Goal: Information Seeking & Learning: Learn about a topic

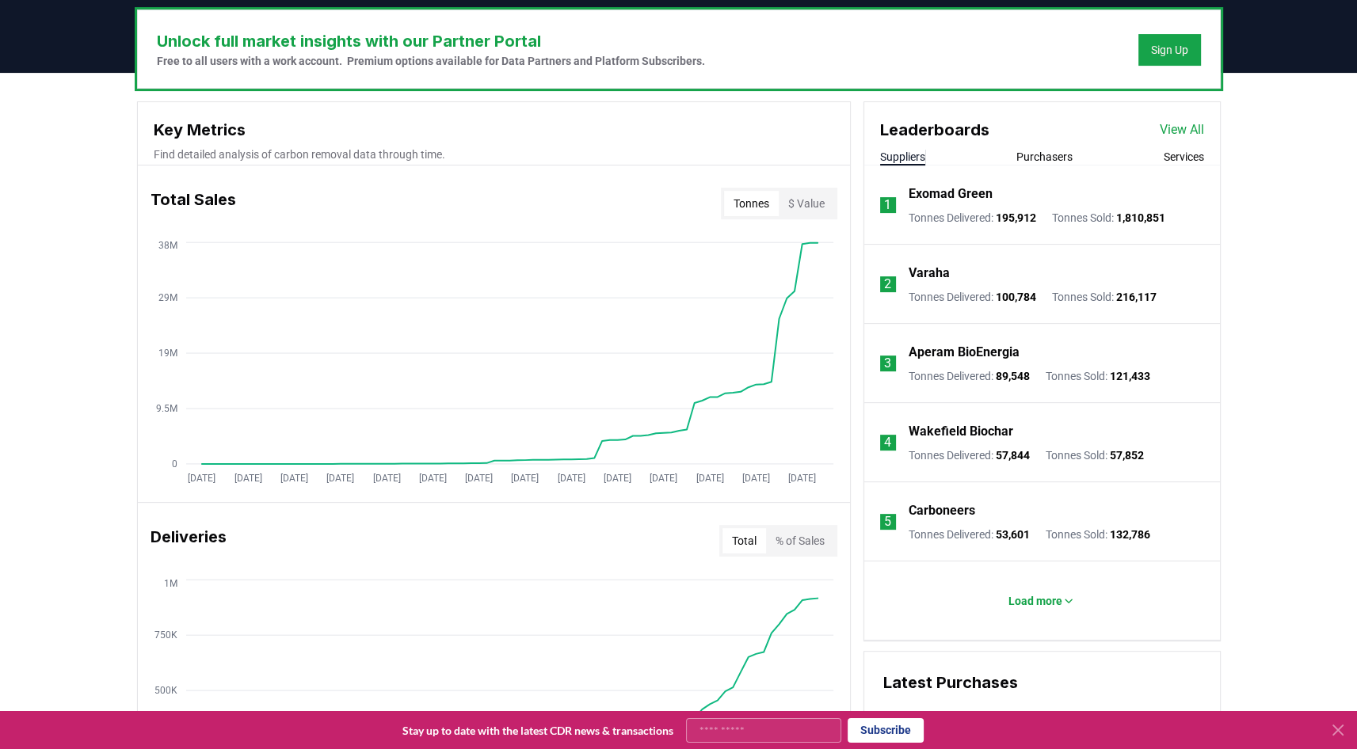
scroll to position [485, 0]
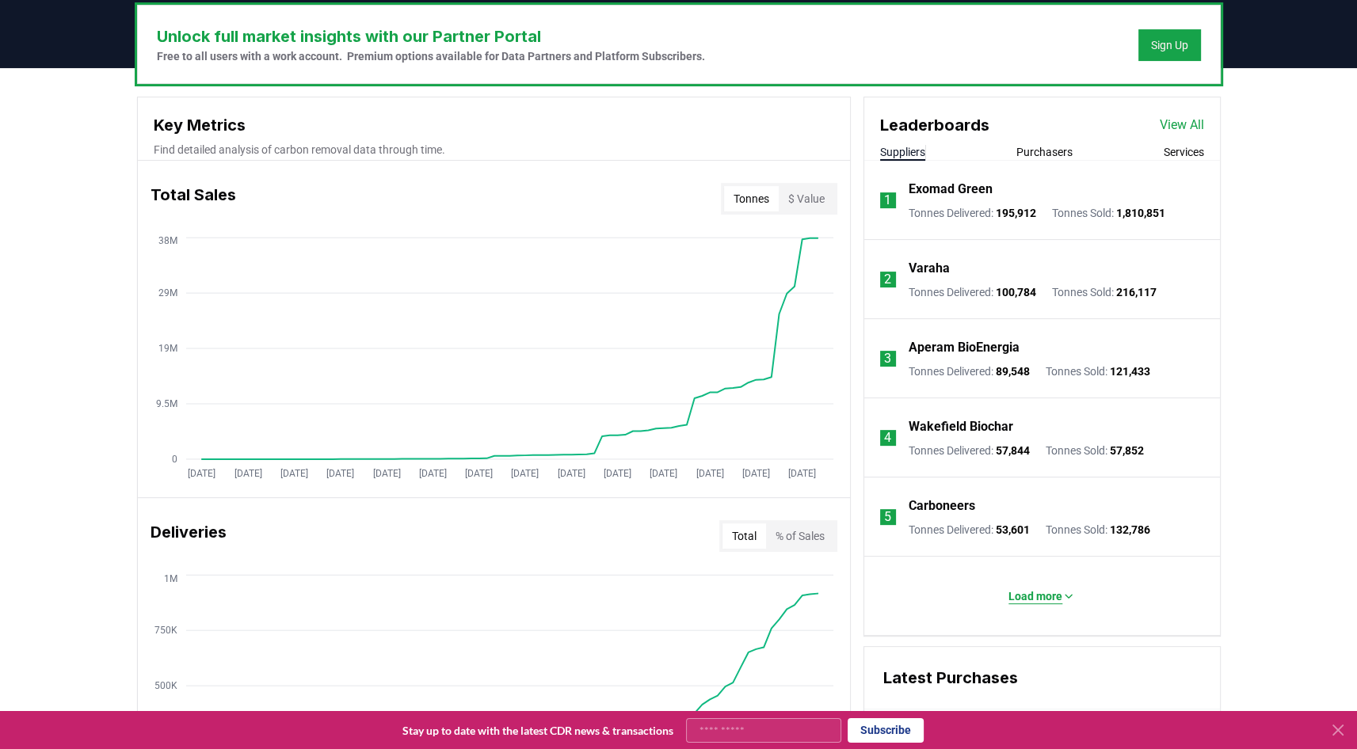
click at [1004, 592] on button "Load more" at bounding box center [1042, 597] width 92 height 32
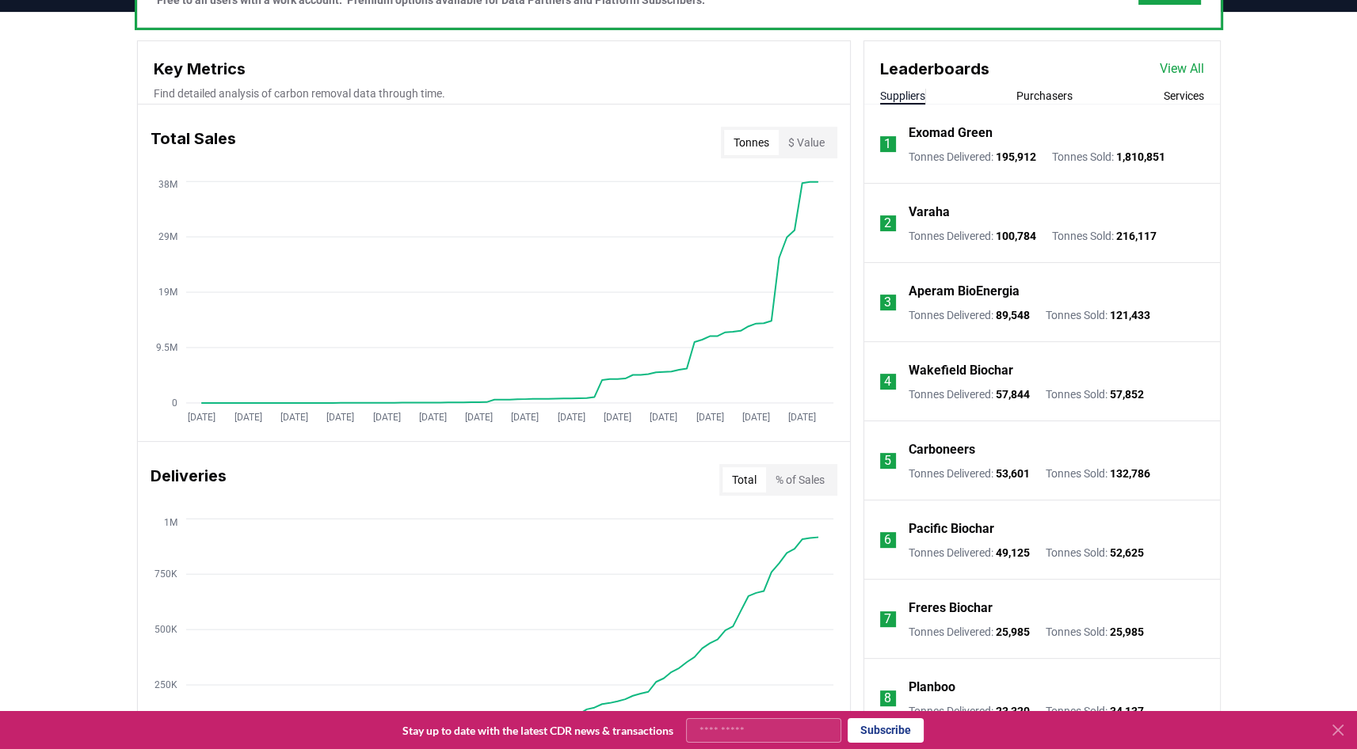
scroll to position [538, 0]
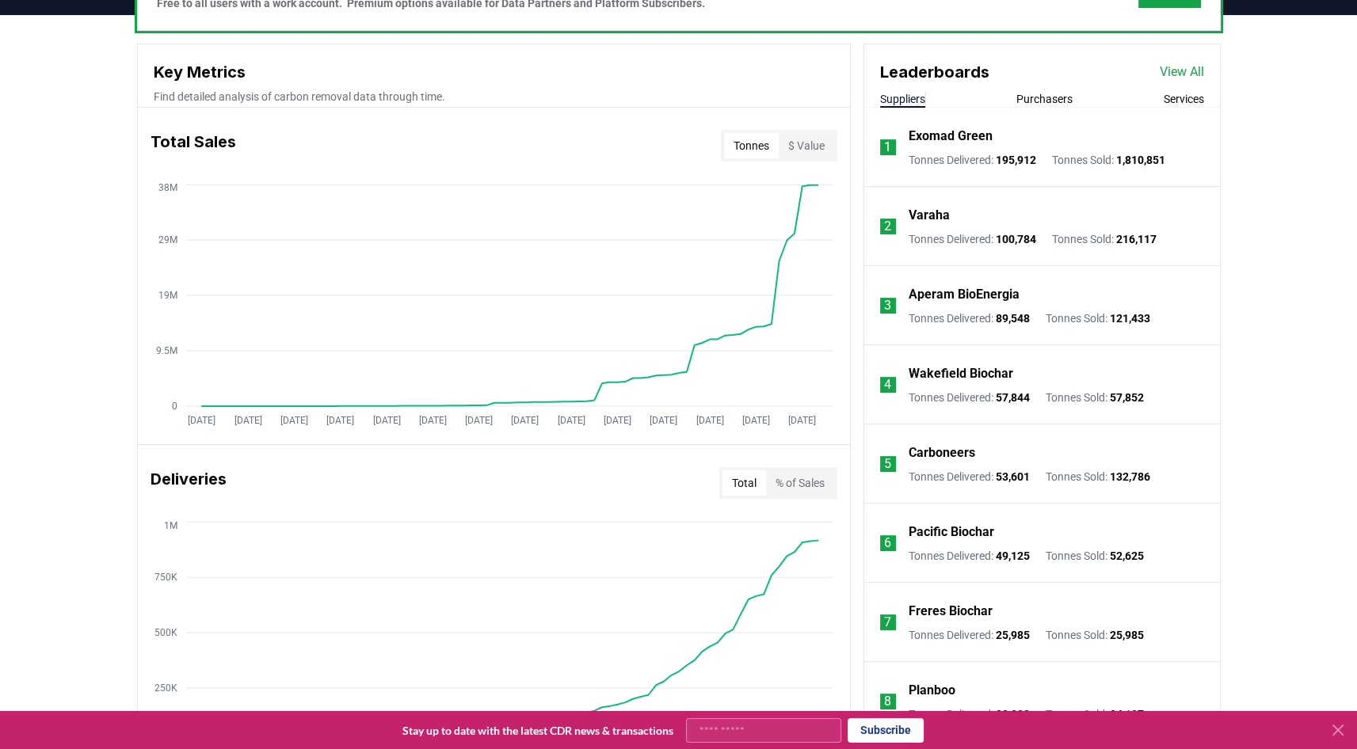
drag, startPoint x: 1030, startPoint y: 112, endPoint x: 1038, endPoint y: 108, distance: 9.9
click at [1038, 108] on li "1 Exomad Green Tonnes Delivered : 195,912 Tonnes Sold : 1,810,851" at bounding box center [1042, 147] width 356 height 79
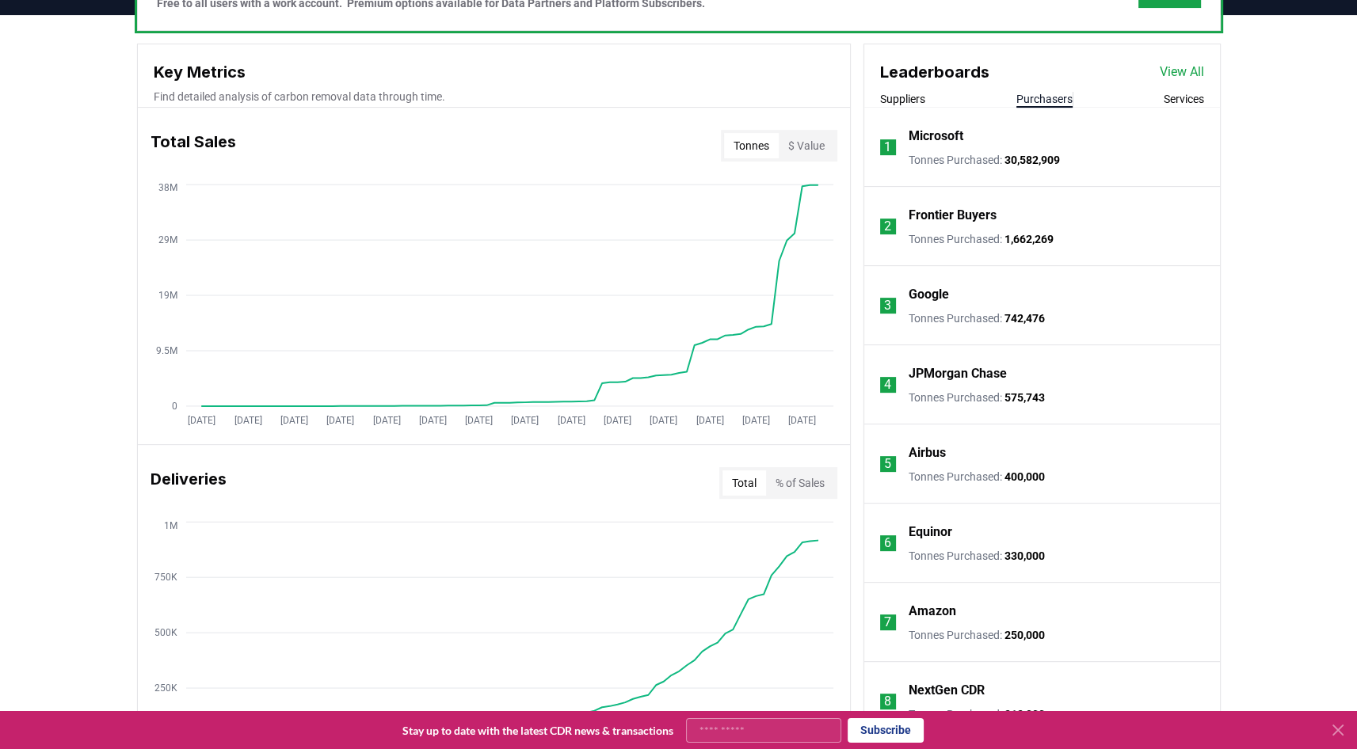
click at [1041, 105] on button "Purchasers" at bounding box center [1044, 99] width 56 height 16
click at [909, 102] on button "Suppliers" at bounding box center [902, 99] width 45 height 16
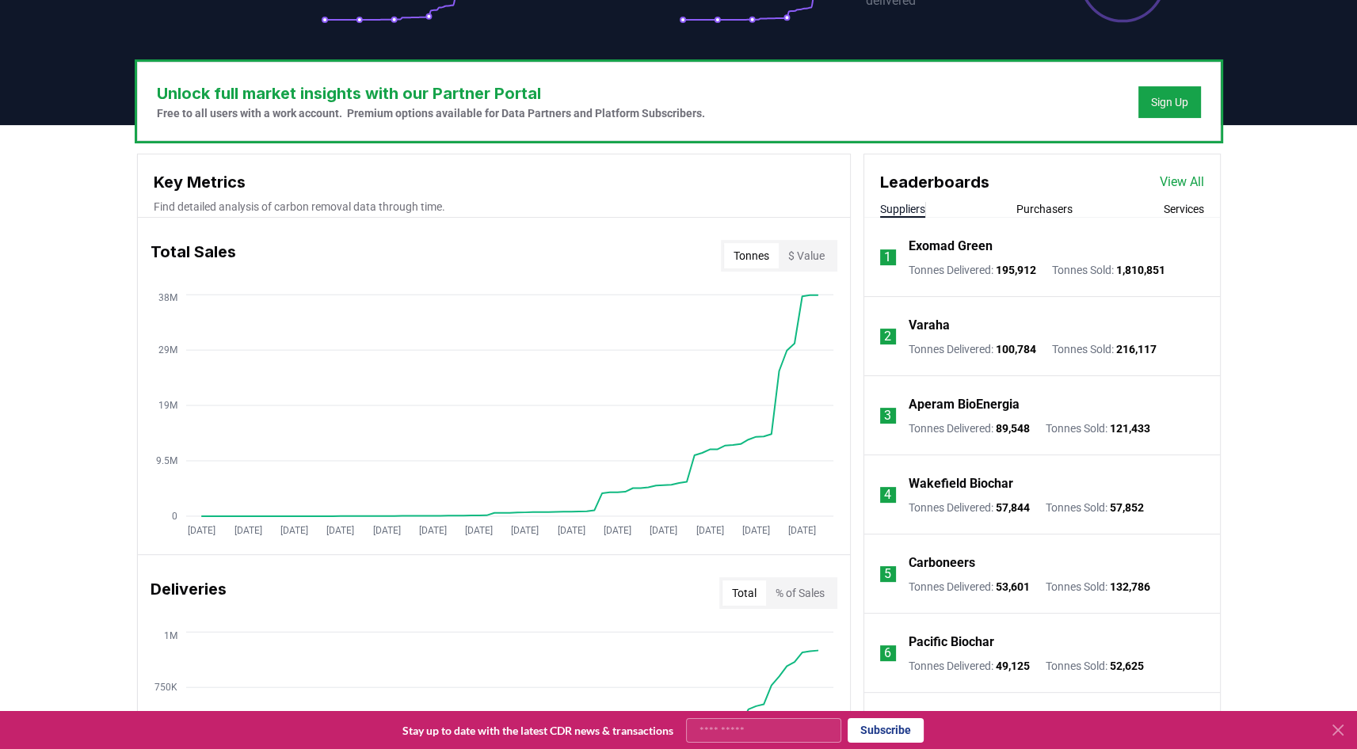
scroll to position [428, 0]
click at [963, 241] on p "Exomad Green" at bounding box center [950, 246] width 84 height 19
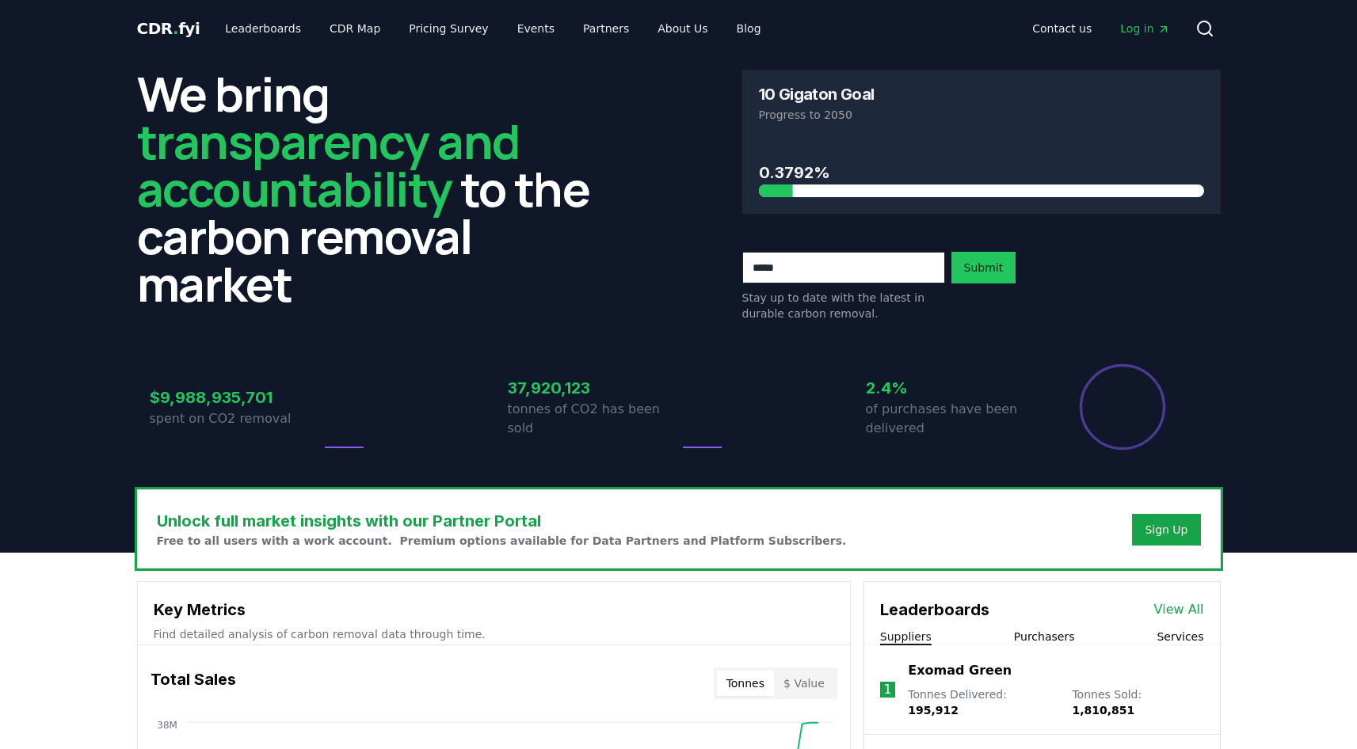
scroll to position [428, 0]
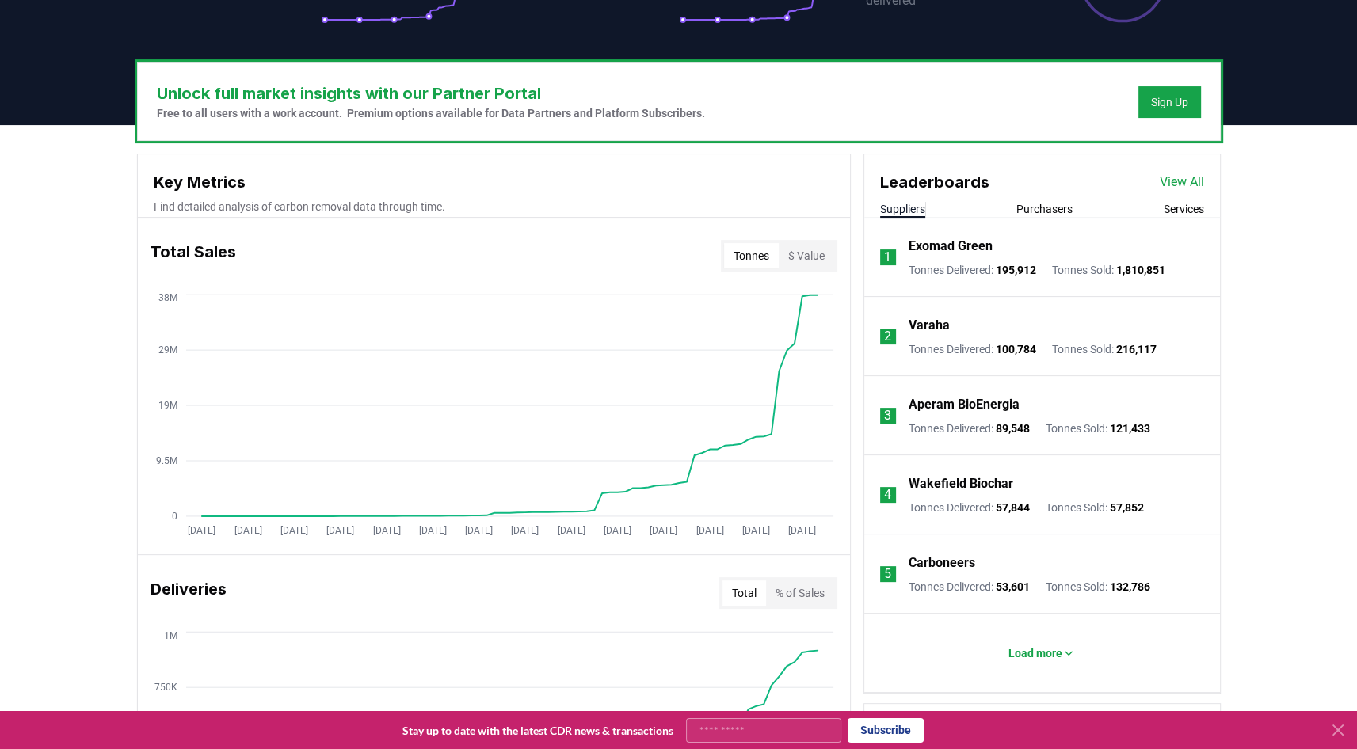
click at [1262, 415] on div "Unlock full market insights with our Partner Portal Free to all users with a wo…" at bounding box center [678, 751] width 1357 height 1252
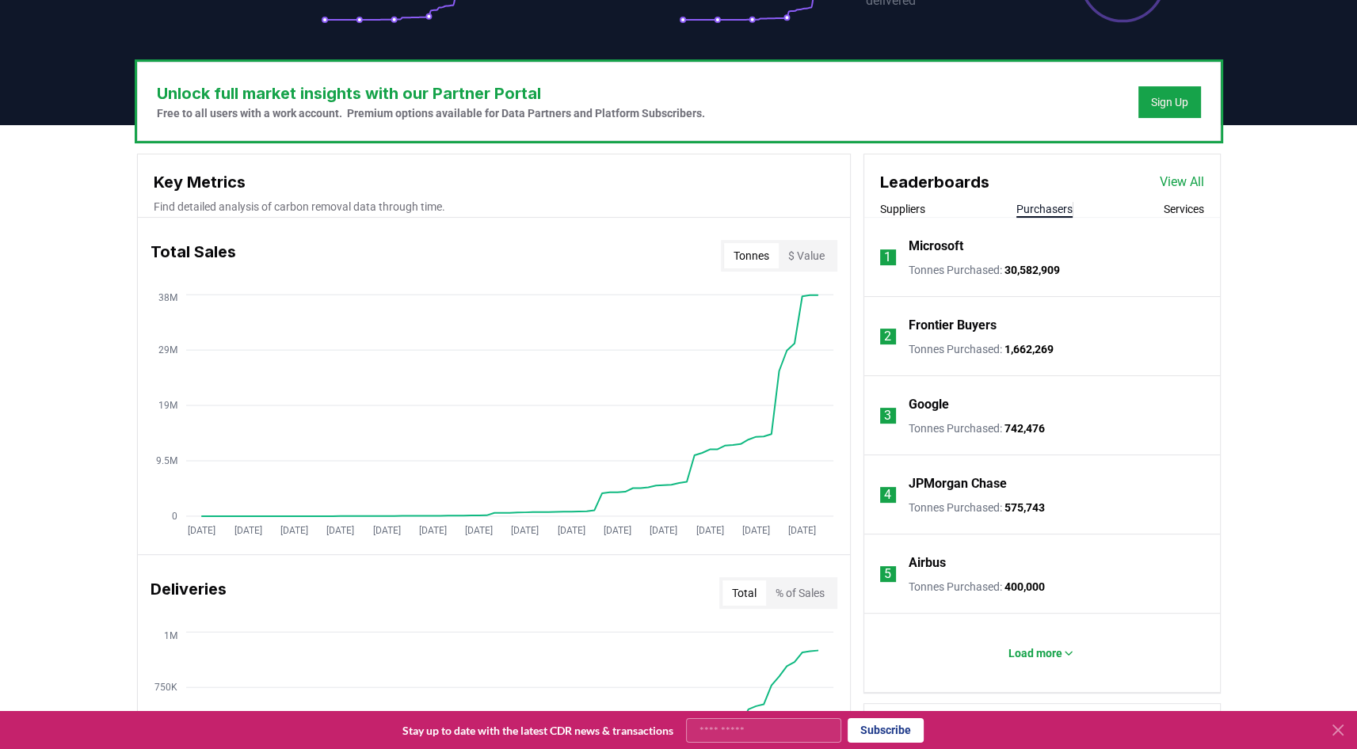
click at [1047, 206] on button "Purchasers" at bounding box center [1044, 209] width 56 height 16
click at [916, 211] on button "Suppliers" at bounding box center [902, 209] width 45 height 16
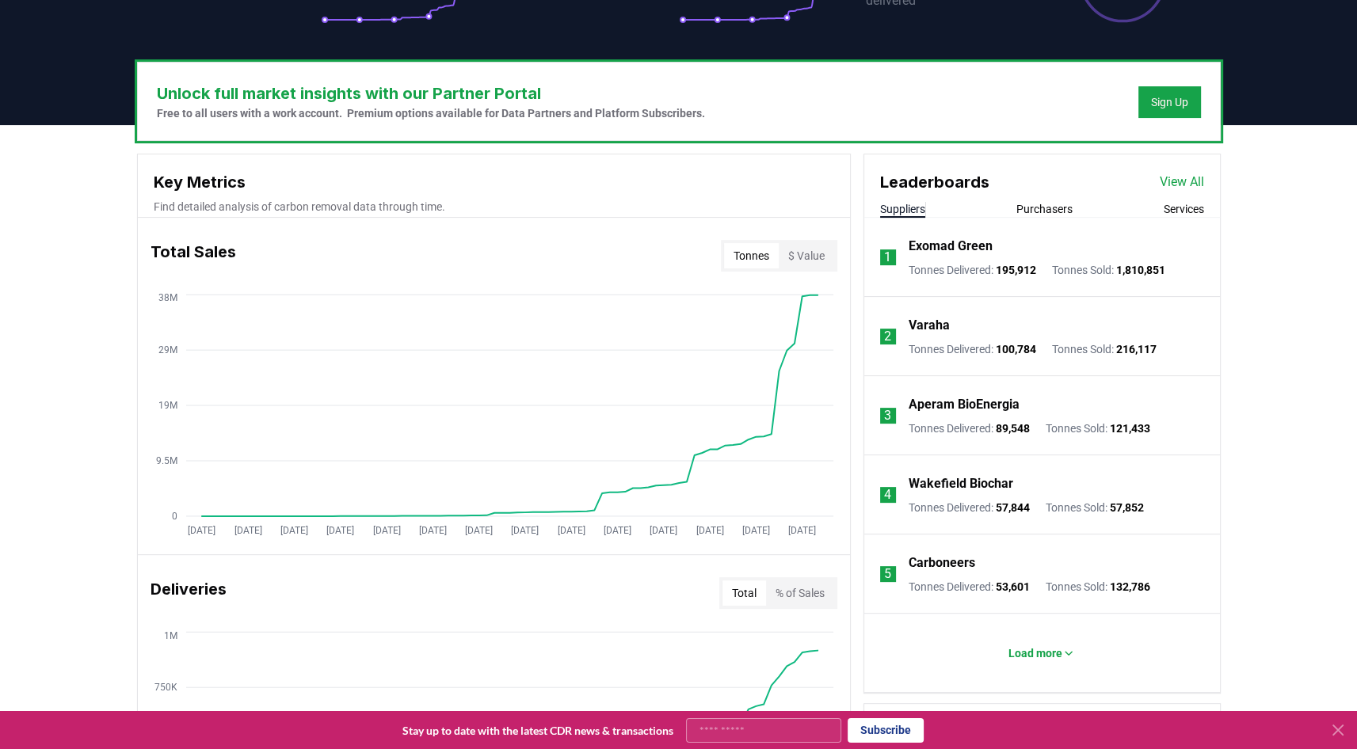
click at [935, 242] on p "Exomad Green" at bounding box center [950, 246] width 84 height 19
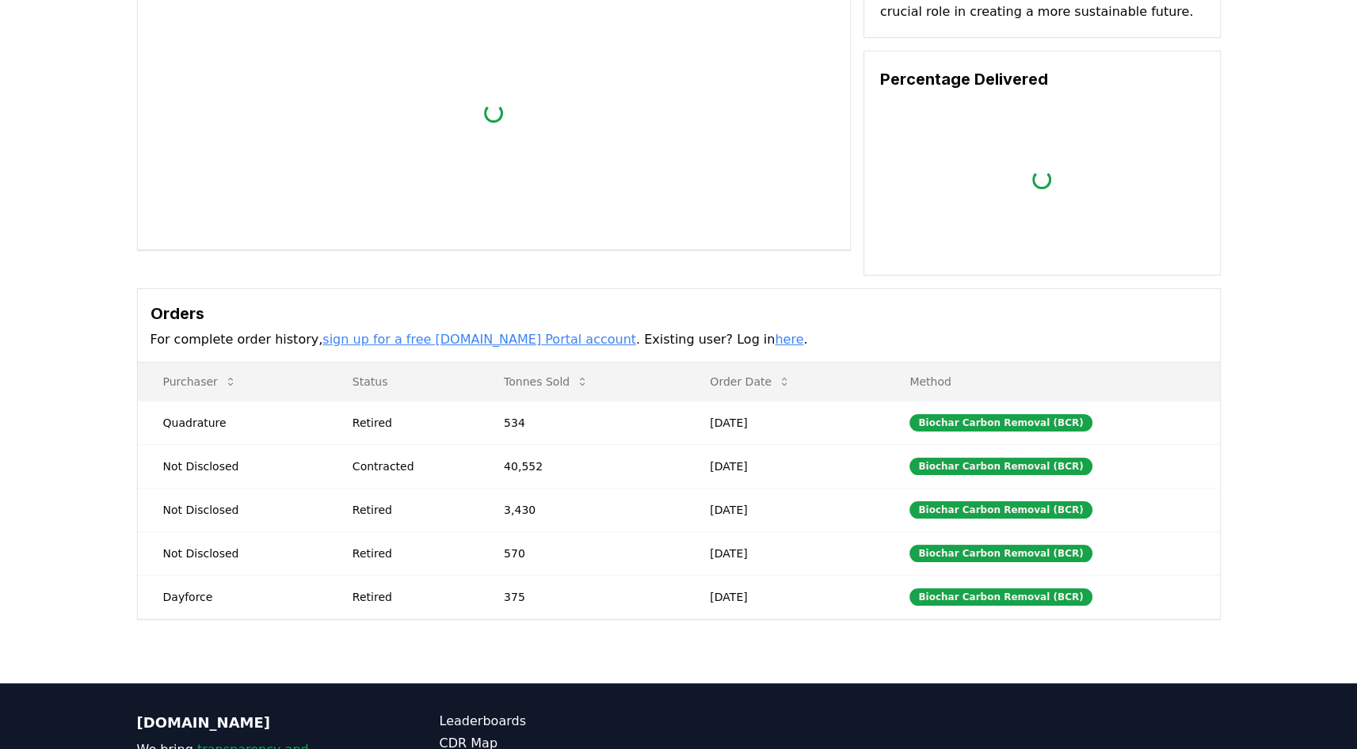
scroll to position [266, 0]
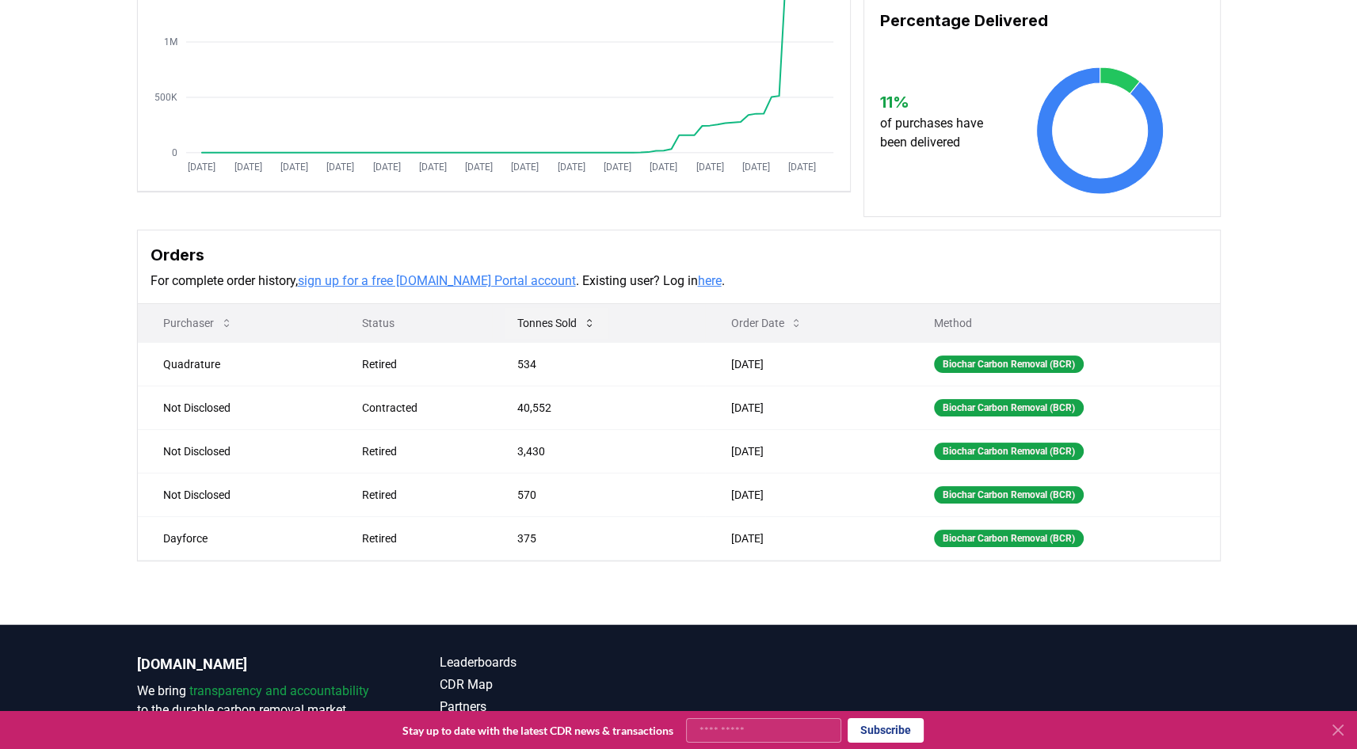
click at [555, 330] on button "Tonnes Sold" at bounding box center [556, 323] width 104 height 32
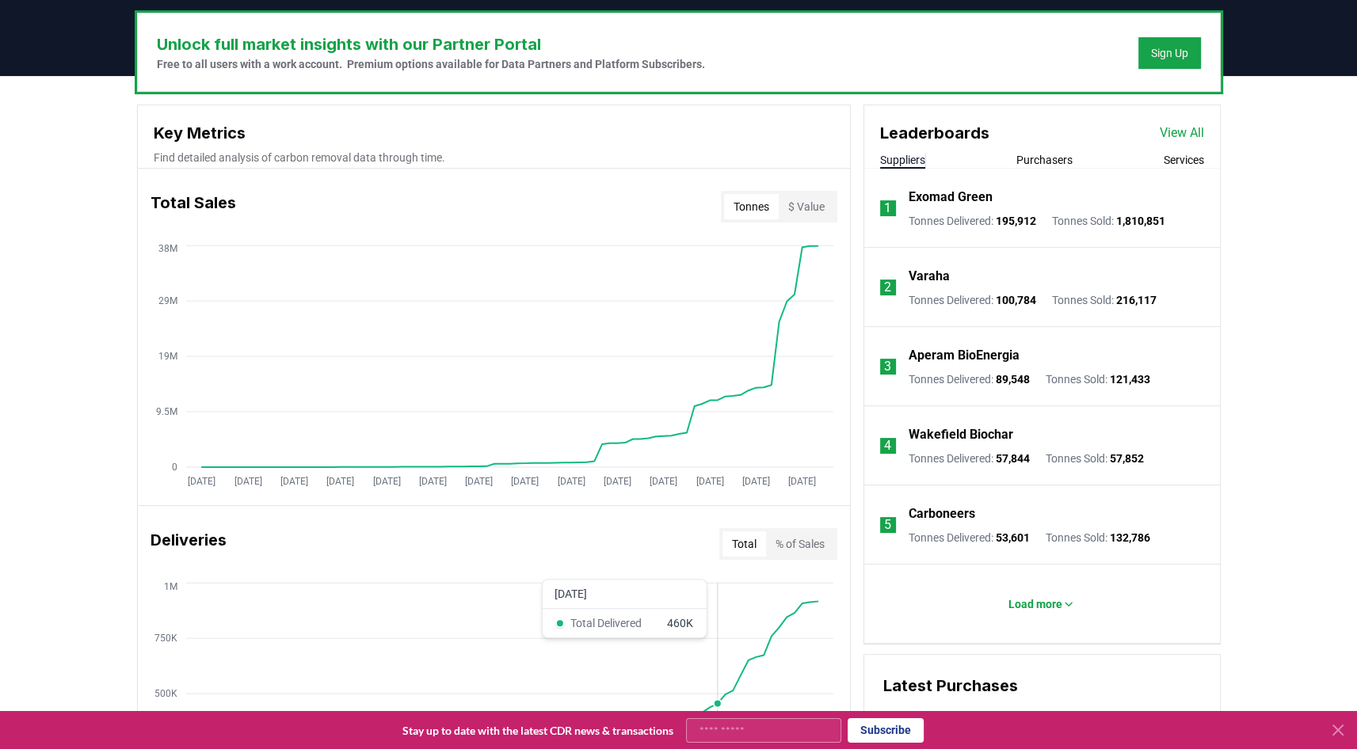
scroll to position [463, 0]
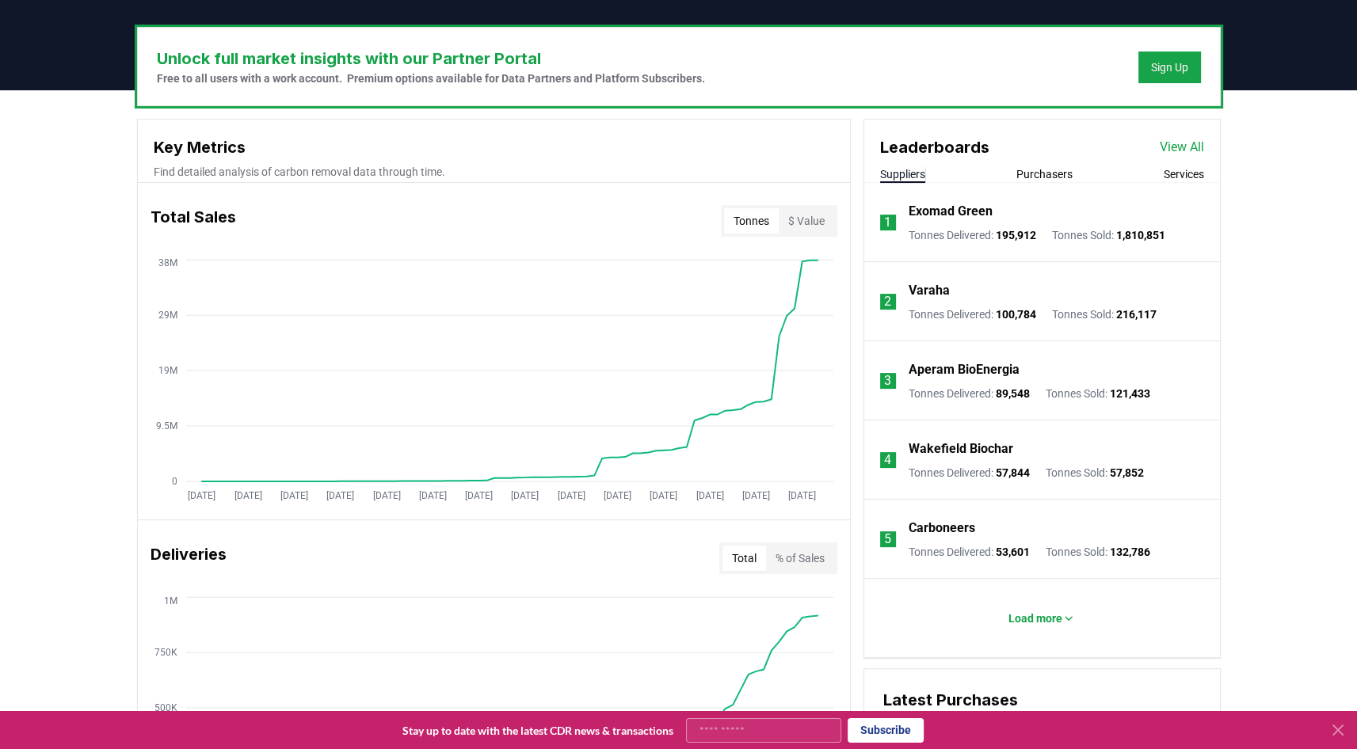
click at [1191, 149] on link "View All" at bounding box center [1181, 147] width 44 height 19
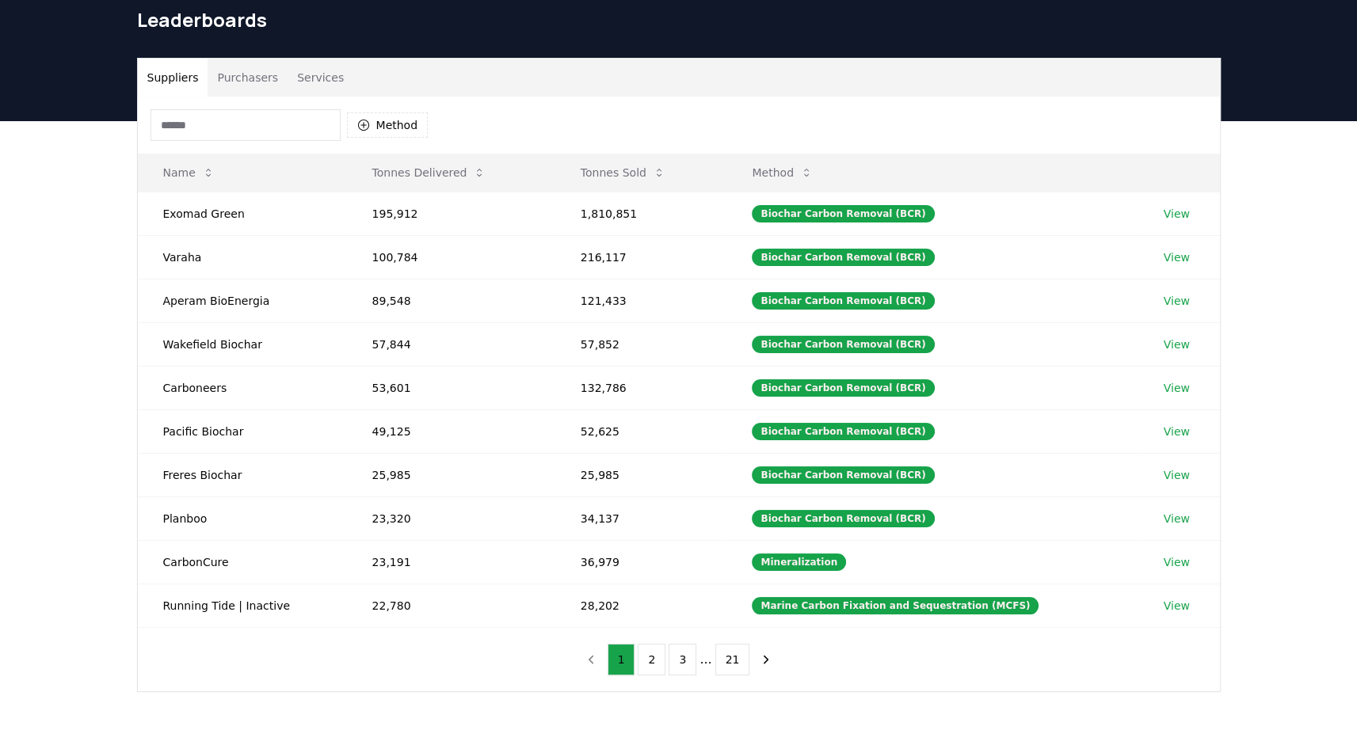
scroll to position [67, 0]
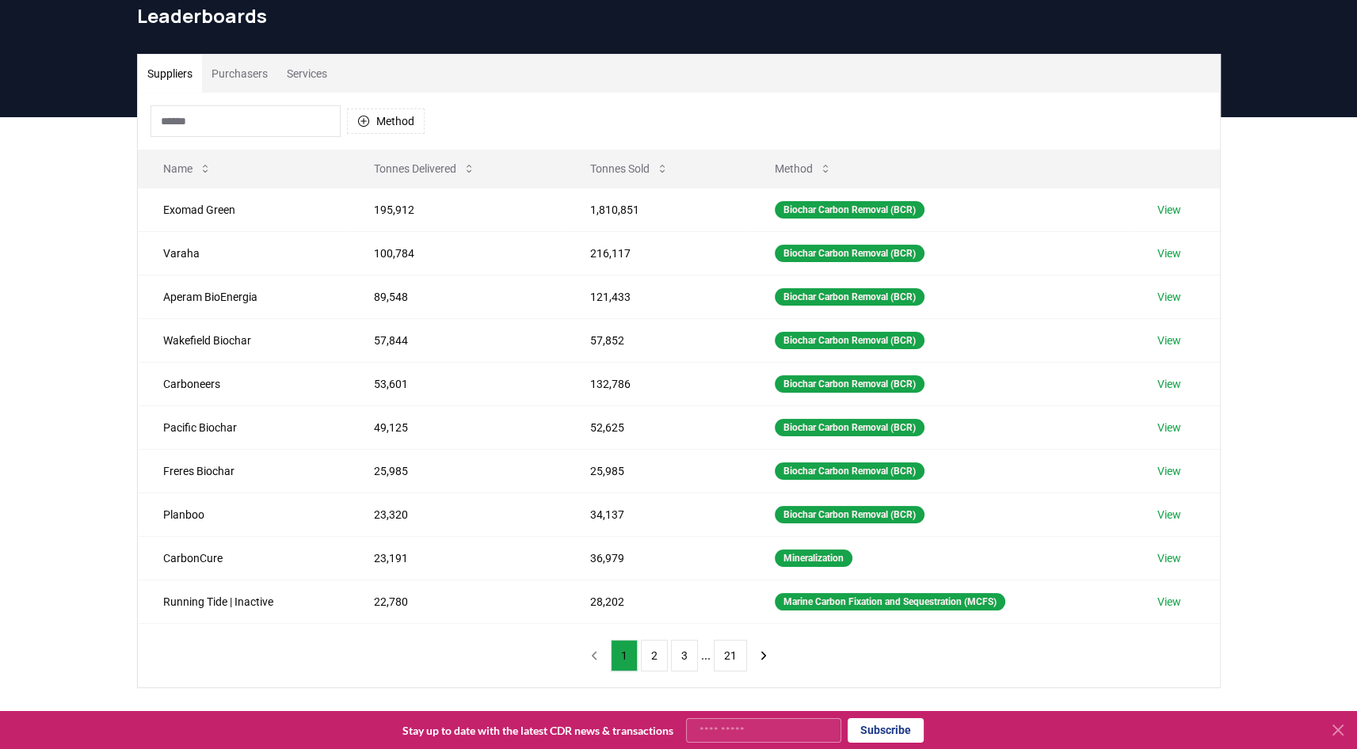
click at [691, 651] on button "3" at bounding box center [684, 656] width 27 height 32
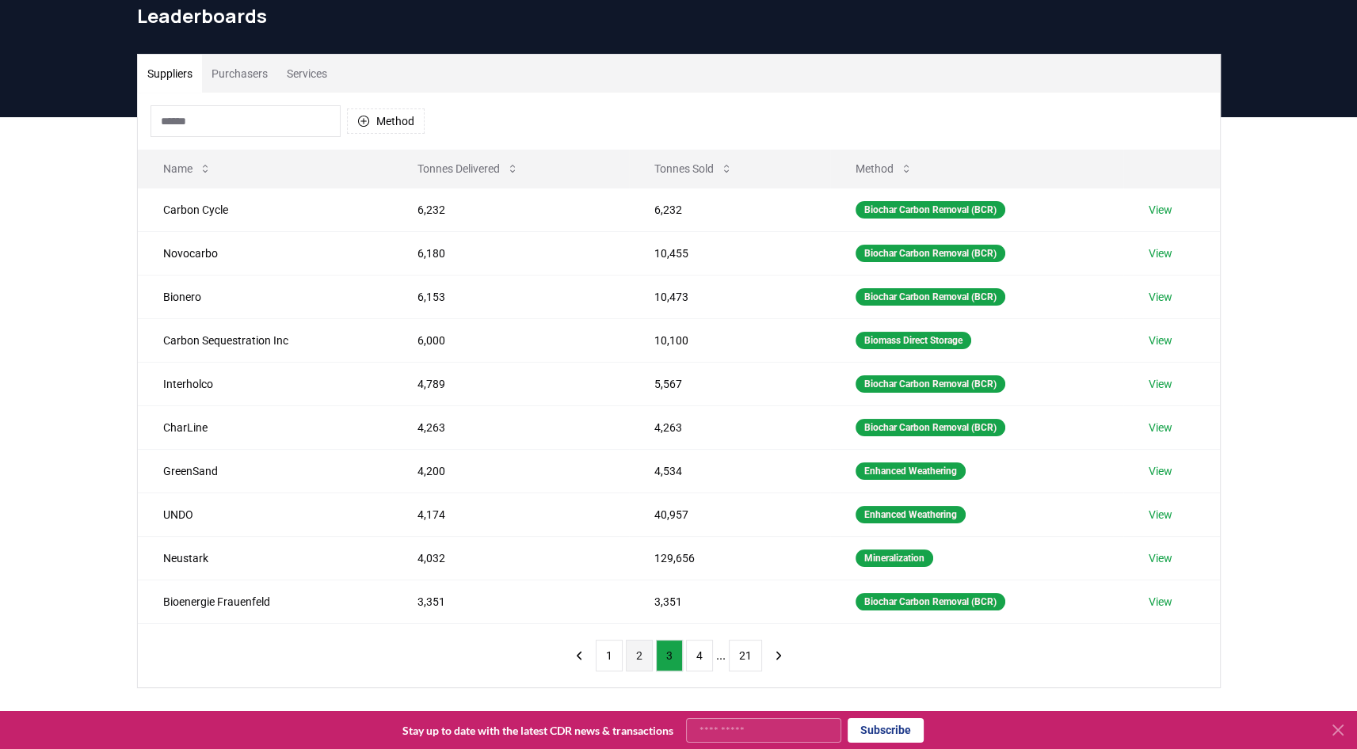
click at [641, 656] on button "2" at bounding box center [639, 656] width 27 height 32
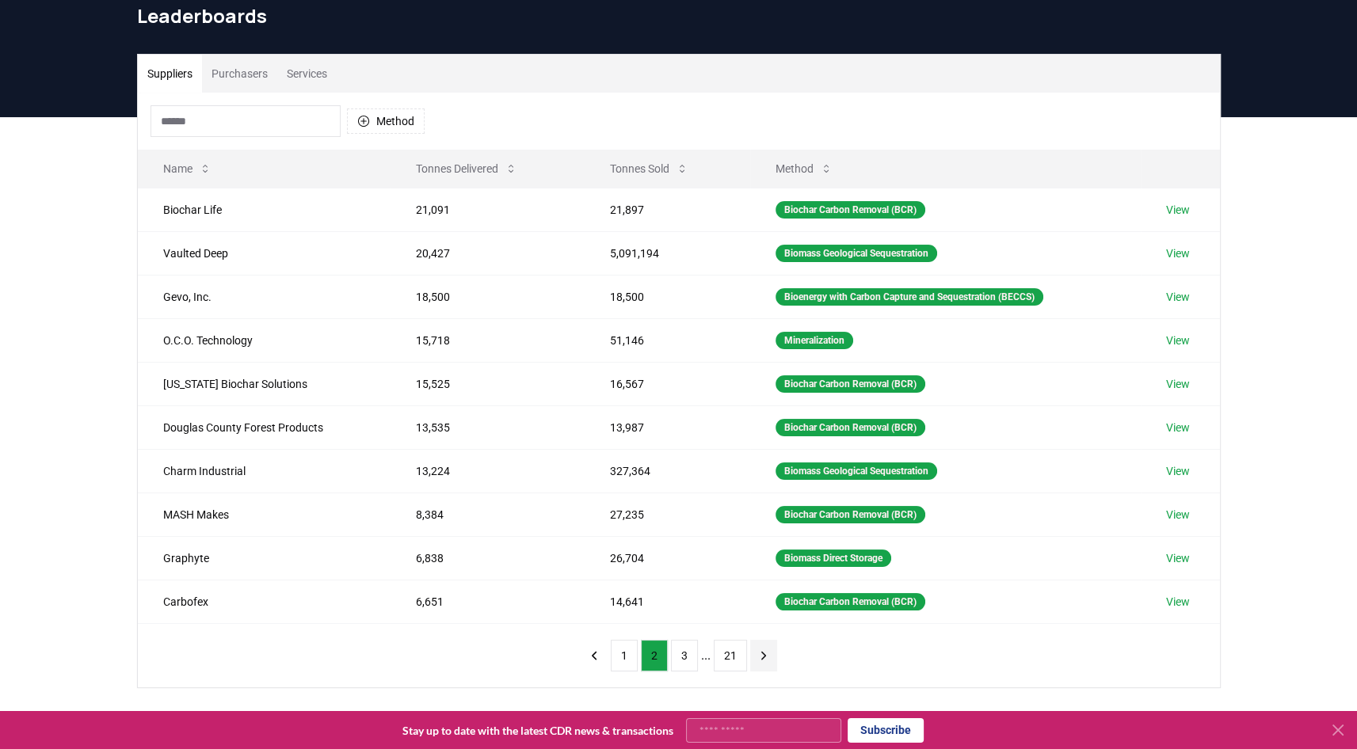
click at [764, 657] on icon "next page" at bounding box center [763, 656] width 14 height 14
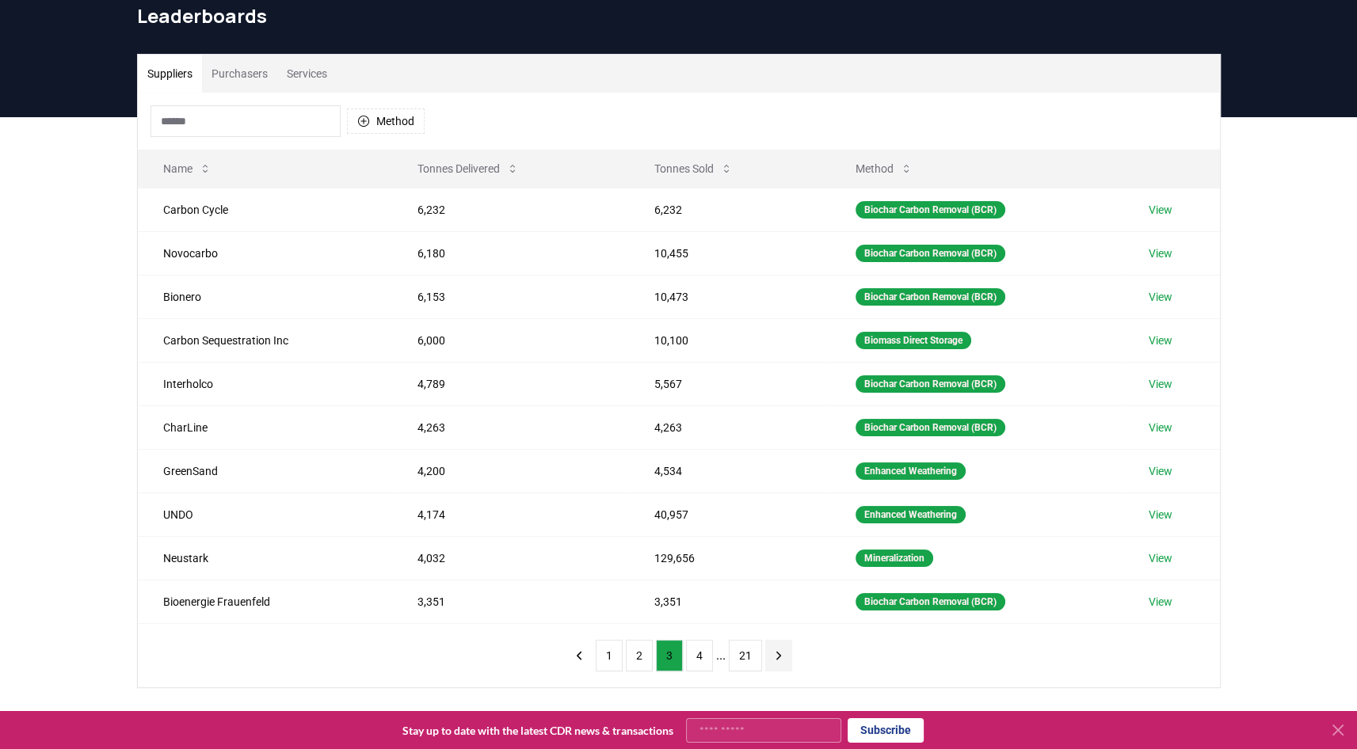
click at [772, 657] on icon "next page" at bounding box center [778, 656] width 14 height 14
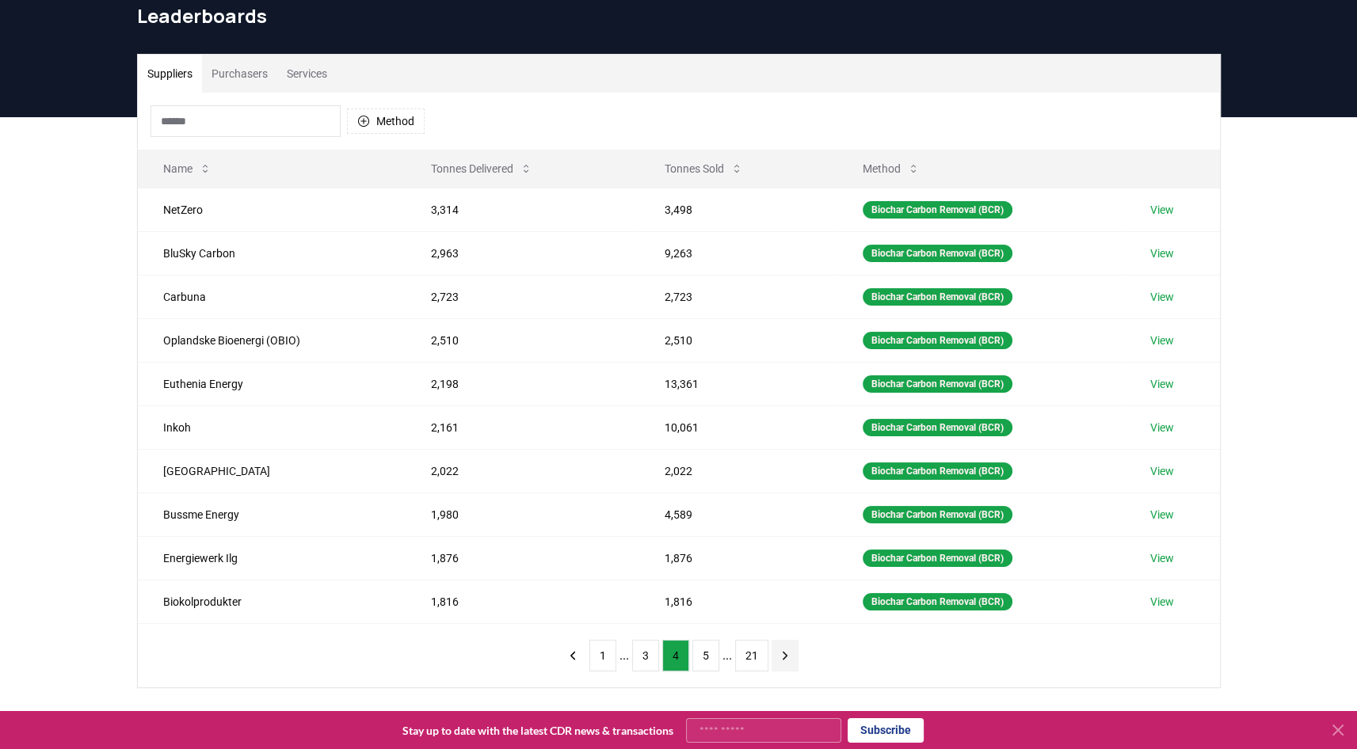
click at [771, 654] on button "next page" at bounding box center [784, 656] width 27 height 32
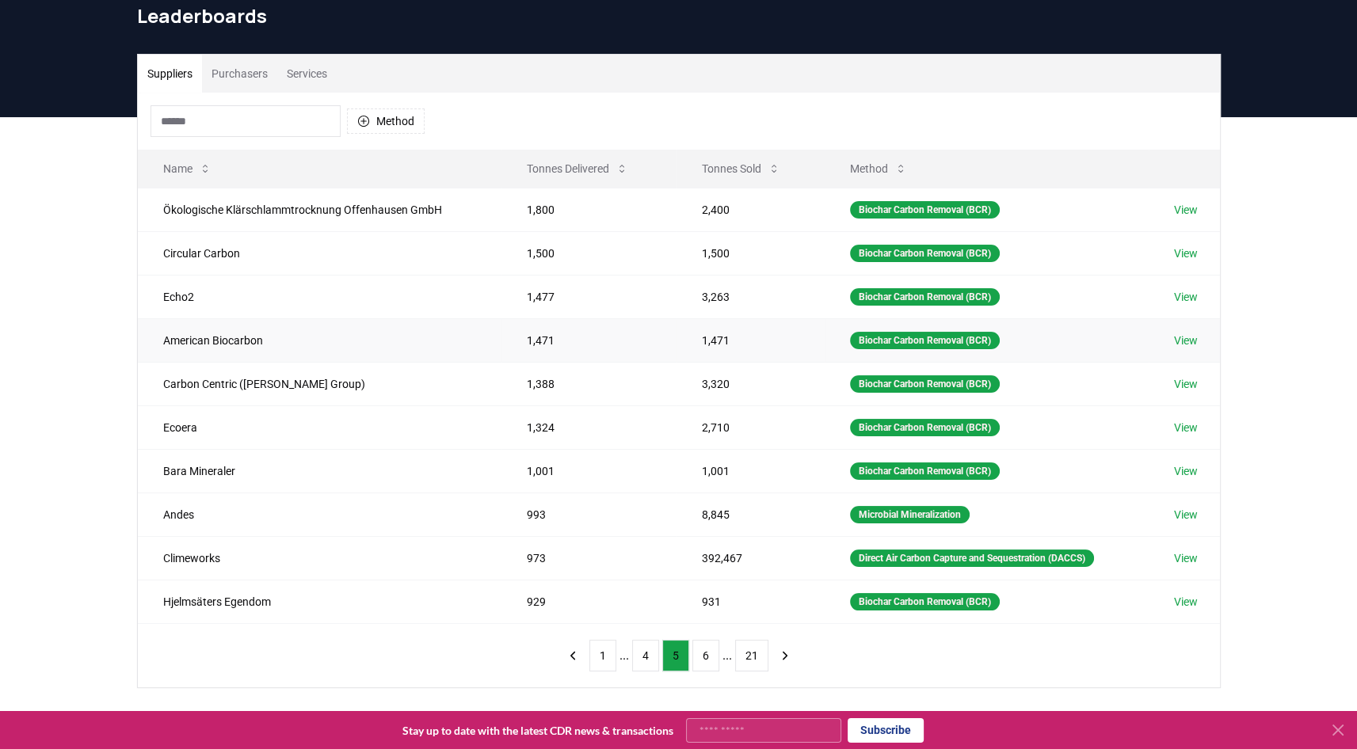
scroll to position [0, 0]
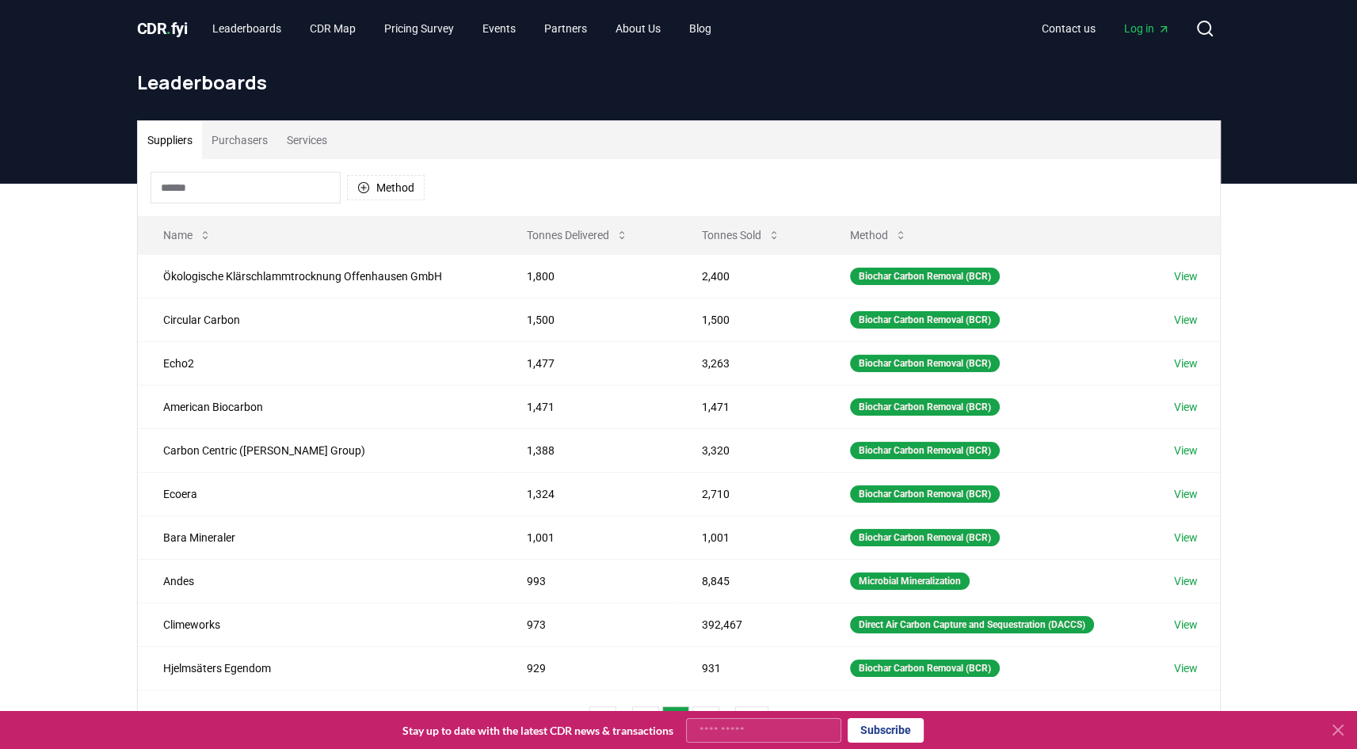
click at [249, 191] on input at bounding box center [245, 188] width 190 height 32
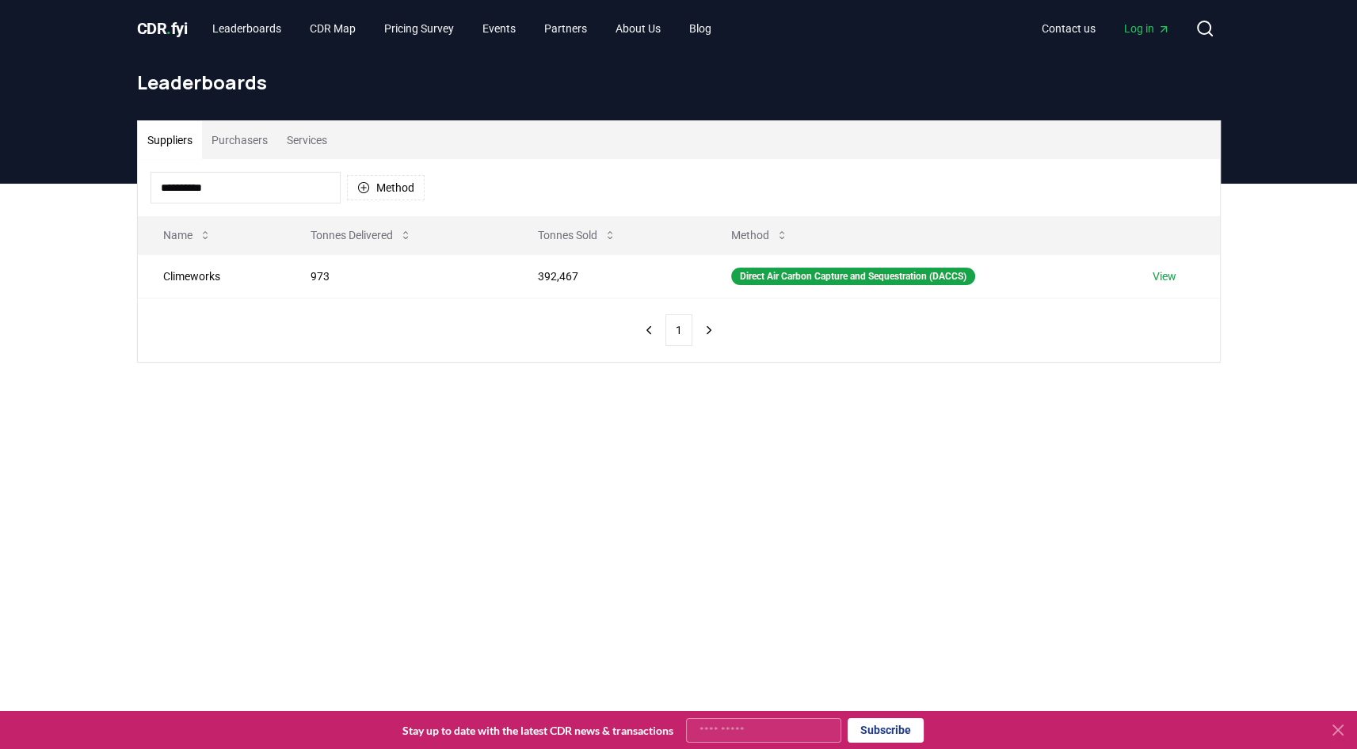
type input "**********"
click at [1180, 280] on td "View" at bounding box center [1173, 276] width 93 height 44
click at [1172, 280] on link "View" at bounding box center [1164, 276] width 24 height 16
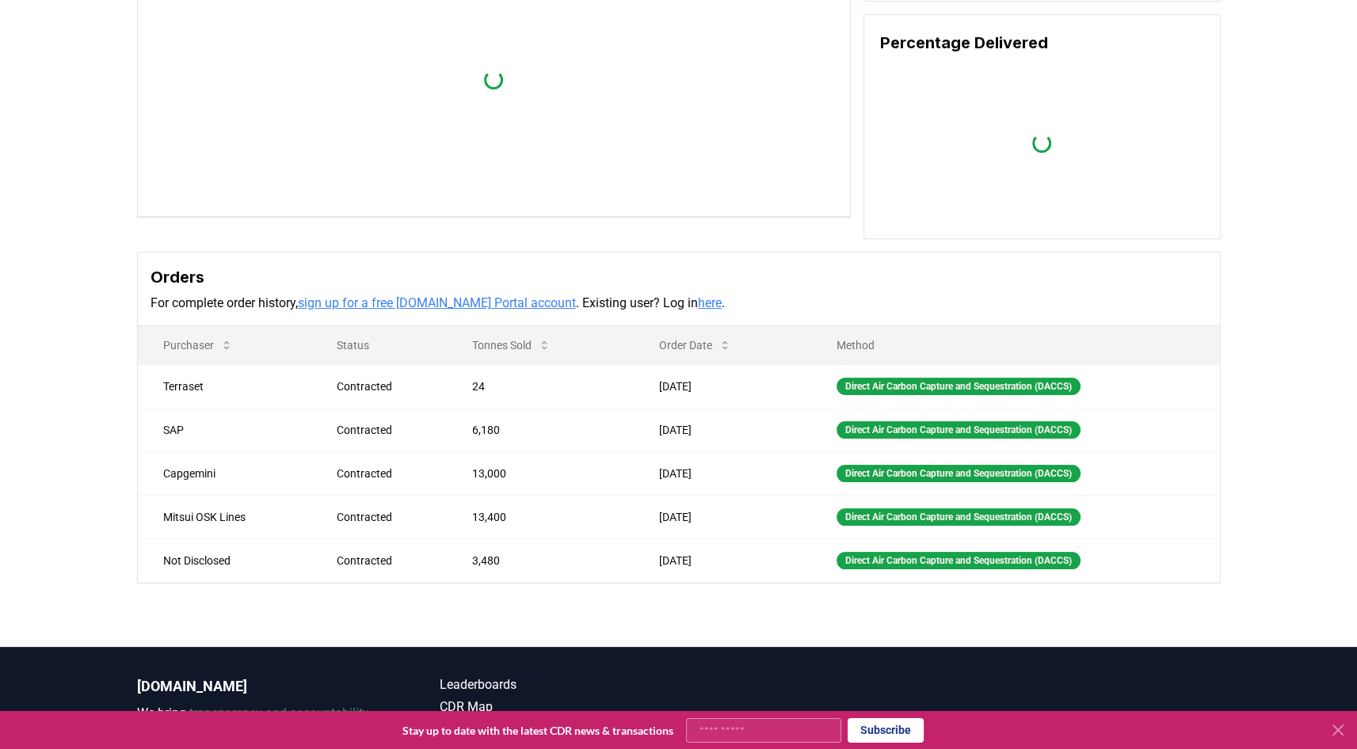
scroll to position [241, 0]
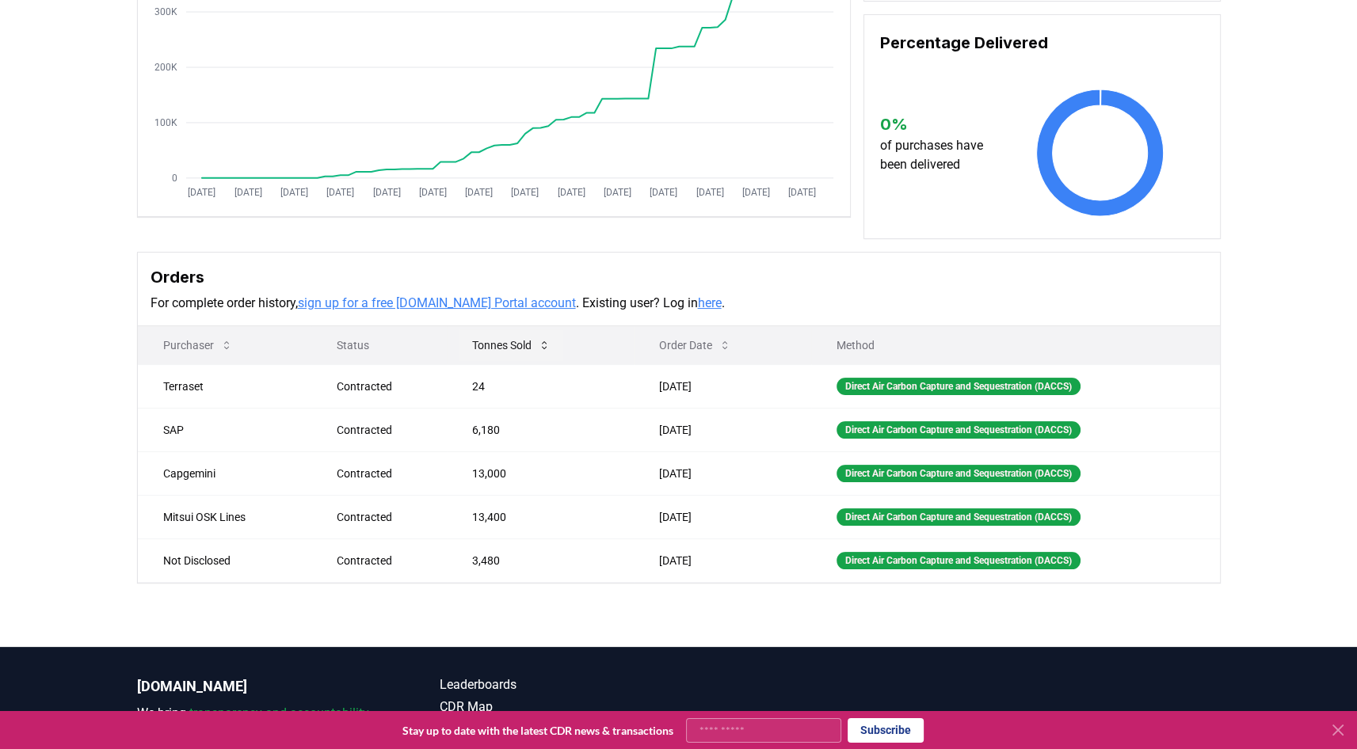
click at [517, 349] on button "Tonnes Sold" at bounding box center [511, 345] width 104 height 32
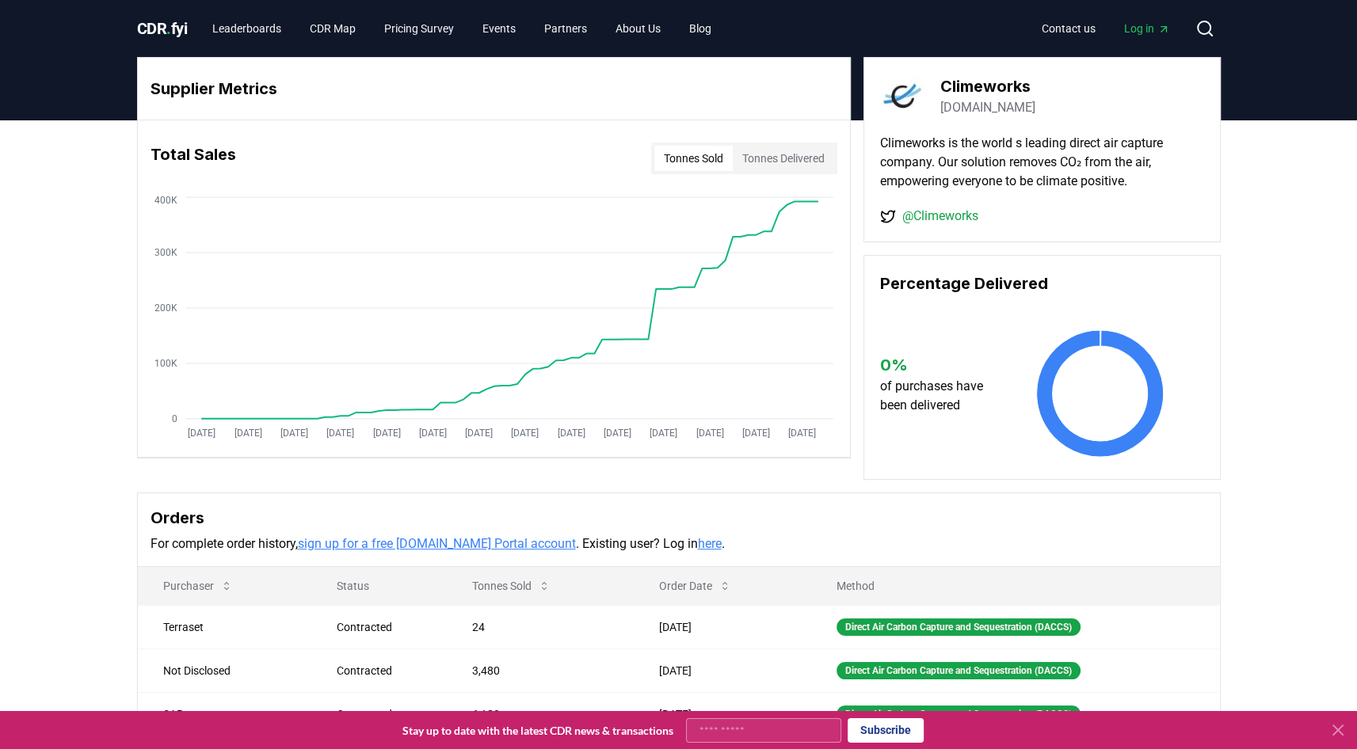
scroll to position [38, 0]
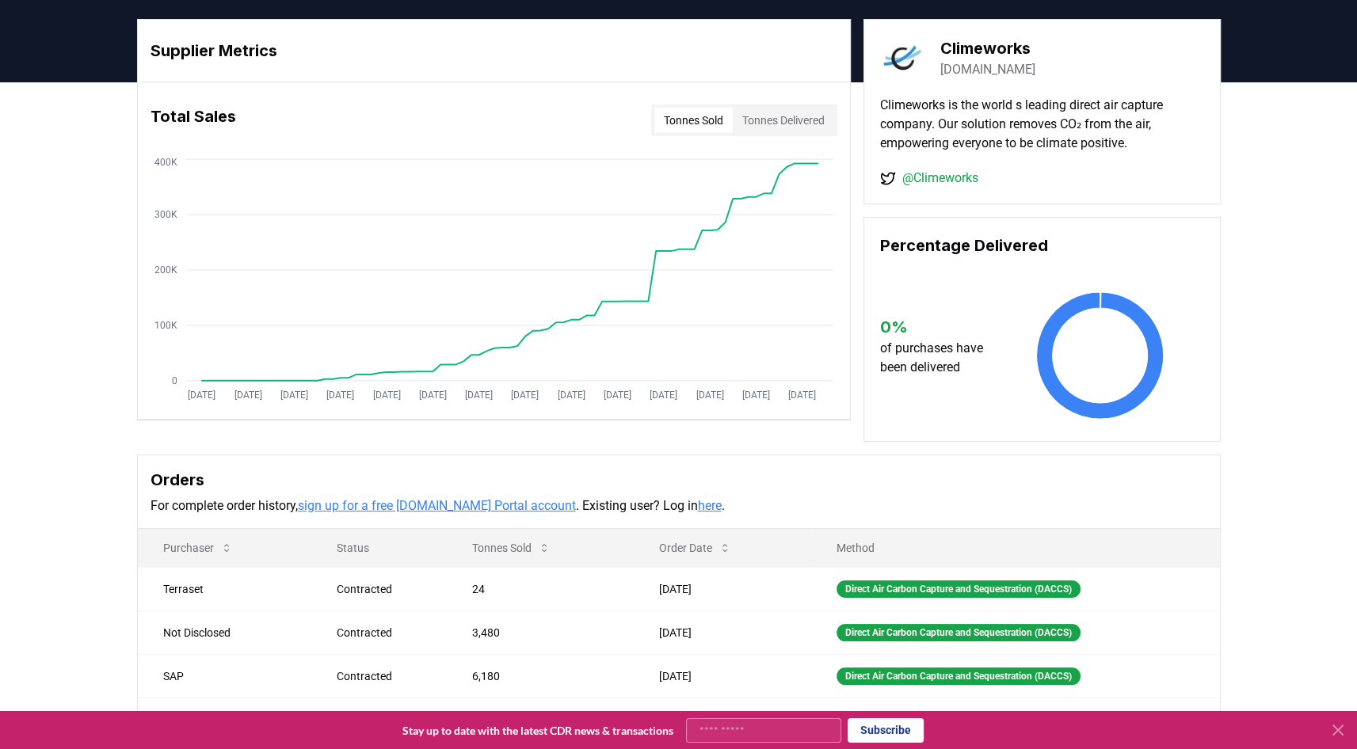
click at [770, 105] on div "Tonnes Sold Tonnes Delivered" at bounding box center [744, 121] width 186 height 32
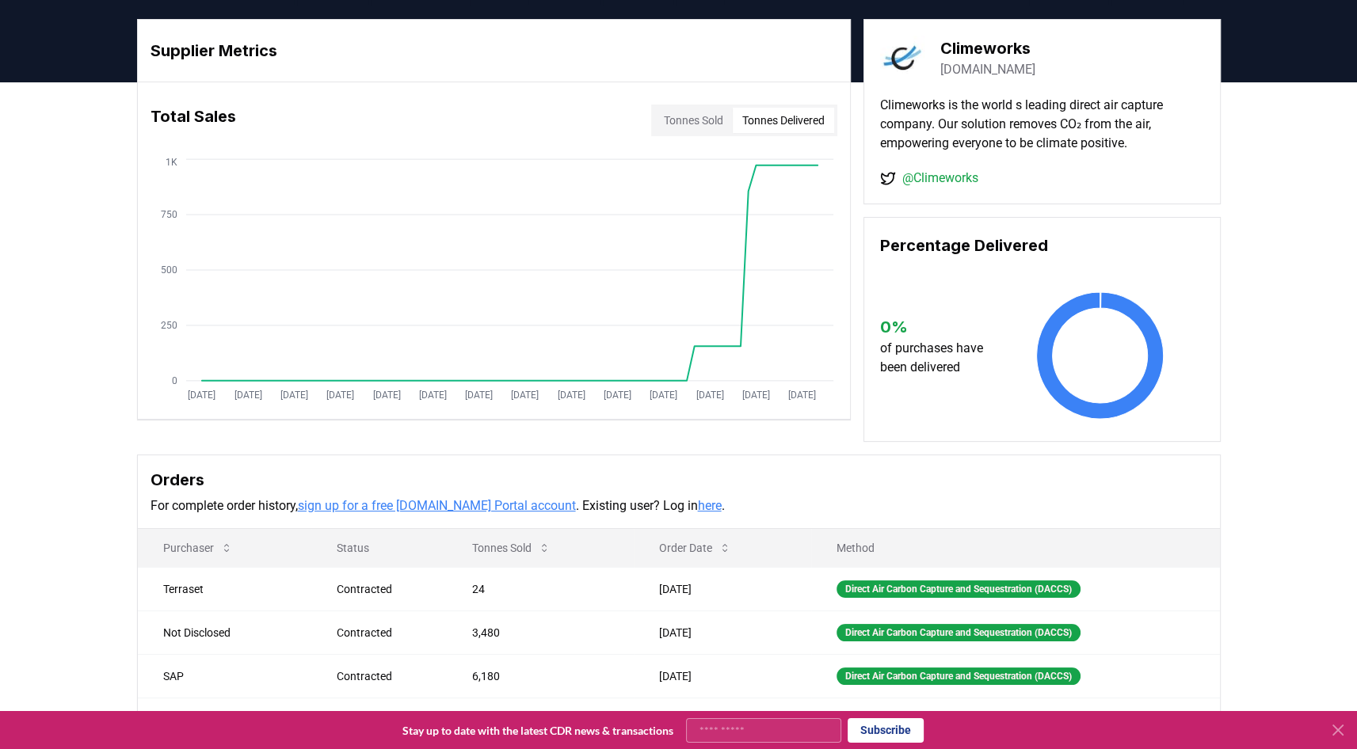
click at [763, 116] on button "Tonnes Delivered" at bounding box center [783, 120] width 101 height 25
click at [687, 118] on button "Tonnes Sold" at bounding box center [693, 120] width 78 height 25
